Goal: Find contact information: Find contact information

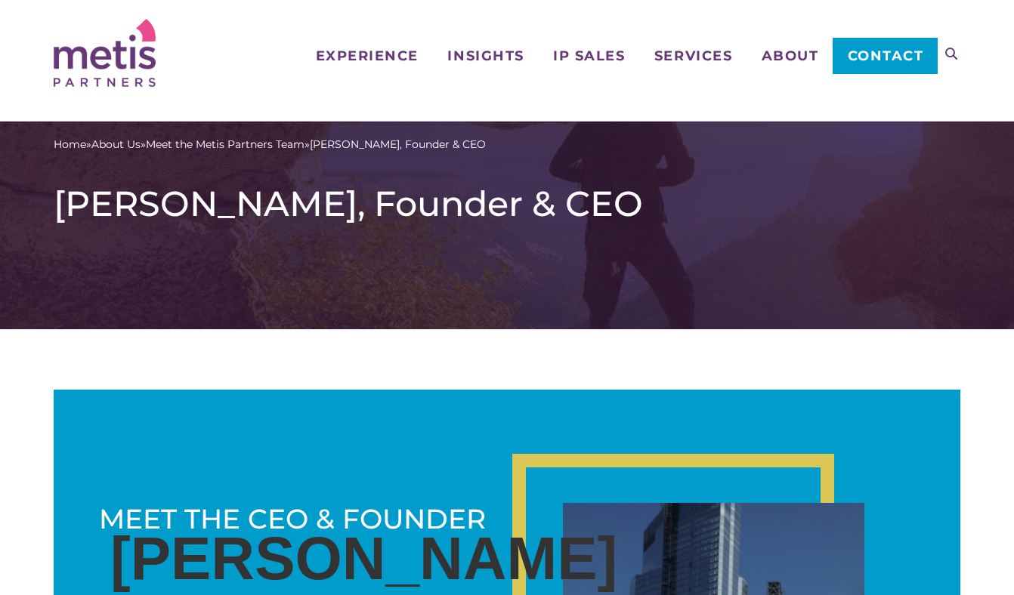
click at [779, 64] on ul "Experience Who We Work With Industries & Sectors Insights Articles/Insights & P…" at bounding box center [619, 37] width 637 height 74
click at [787, 61] on span "About" at bounding box center [790, 56] width 57 height 14
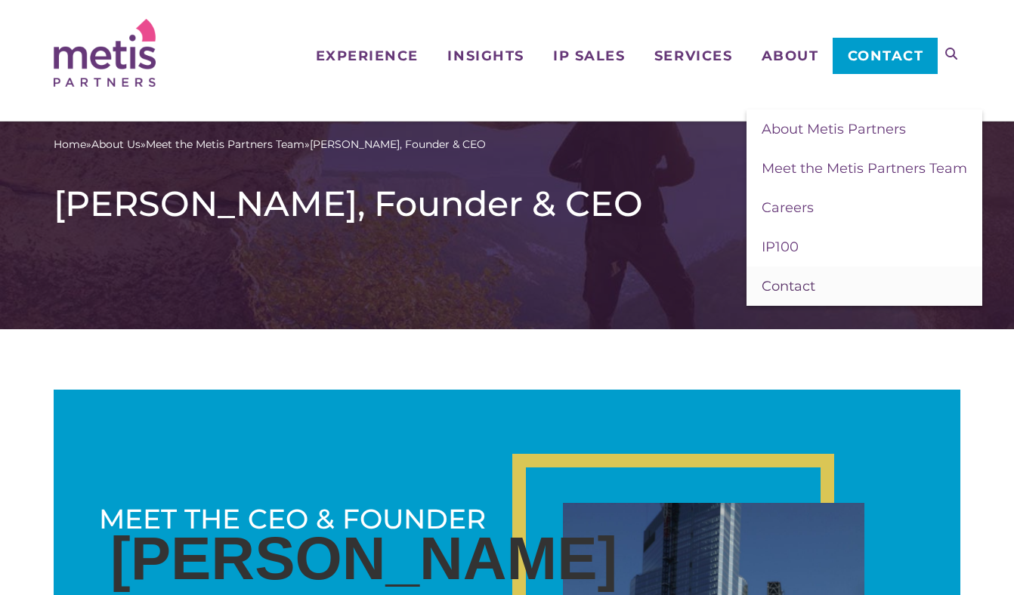
click at [787, 284] on span "Contact" at bounding box center [789, 286] width 54 height 17
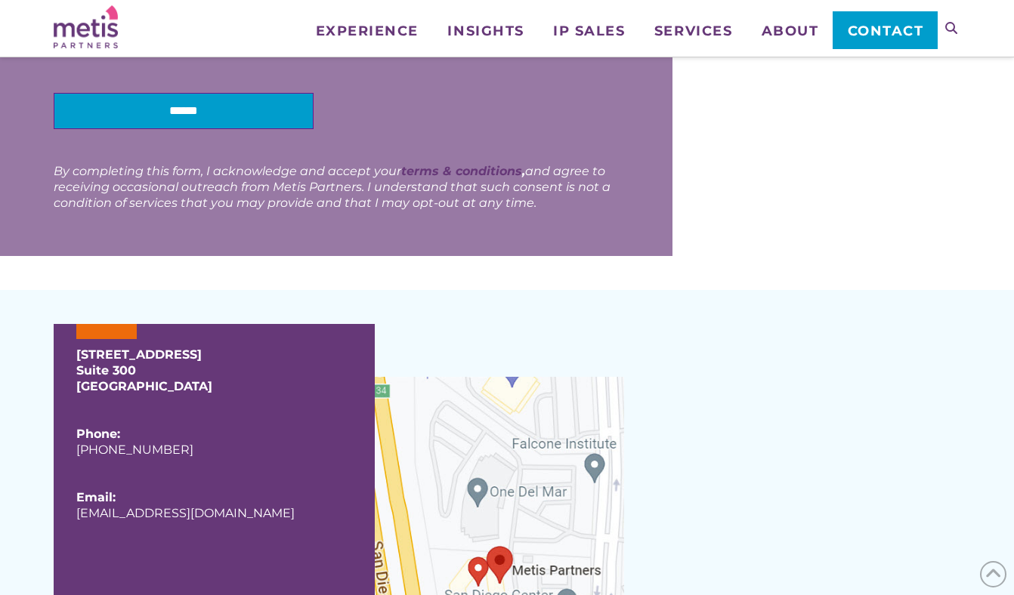
scroll to position [792, 0]
